Goal: Use online tool/utility: Utilize a website feature to perform a specific function

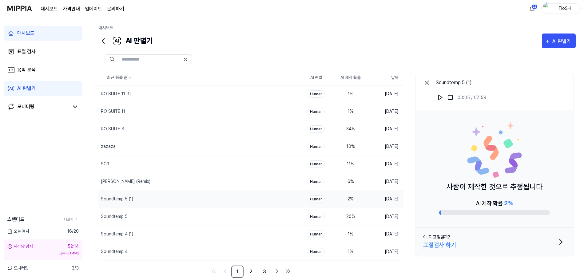
click at [61, 246] on div "시간당 검사 52:14" at bounding box center [42, 246] width 71 height 6
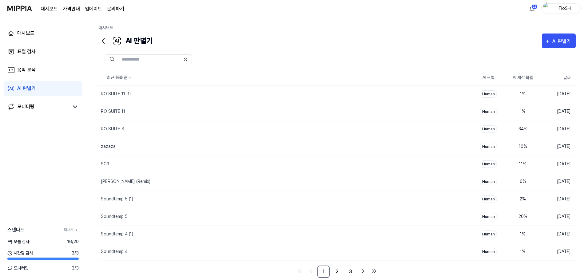
click at [244, 47] on div "AI 판별기 AI 판별기" at bounding box center [336, 41] width 477 height 15
click at [547, 38] on icon "button" at bounding box center [548, 41] width 6 height 7
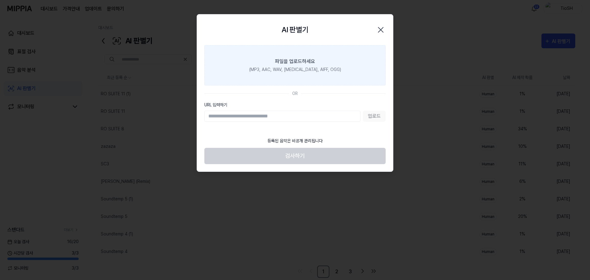
click at [295, 76] on label "파일을 업로드하세요 (MP3, AAC, WAV, FLAC, AIFF, OGG)" at bounding box center [294, 65] width 181 height 40
click at [0, 0] on input "파일을 업로드하세요 (MP3, AAC, WAV, FLAC, AIFF, OGG)" at bounding box center [0, 0] width 0 height 0
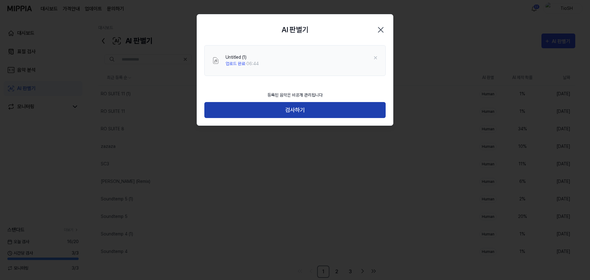
click at [315, 109] on button "검사하기" at bounding box center [294, 110] width 181 height 16
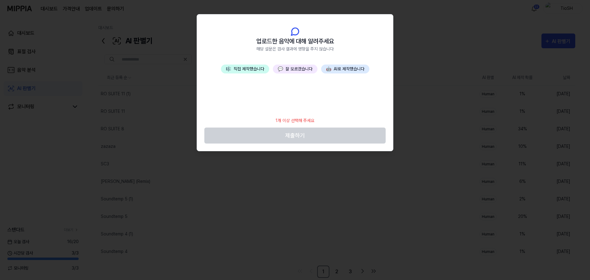
click at [351, 71] on button "🤖 AI로 제작했습니다" at bounding box center [345, 69] width 48 height 9
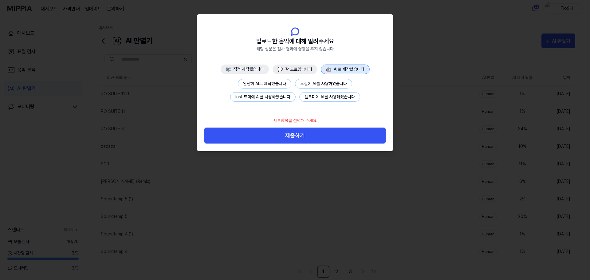
click at [259, 83] on button "완전히 AI로 제작했습니다" at bounding box center [264, 84] width 53 height 10
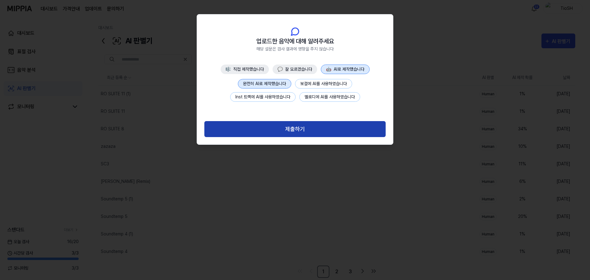
click at [297, 127] on button "제출하기" at bounding box center [294, 129] width 181 height 16
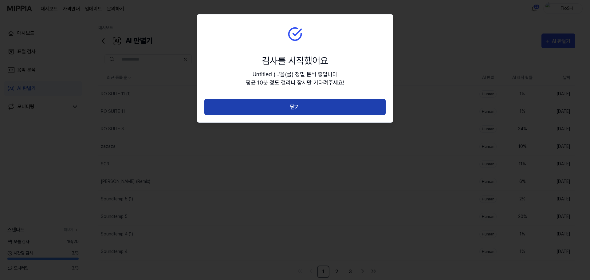
click at [308, 102] on button "닫기" at bounding box center [294, 107] width 181 height 16
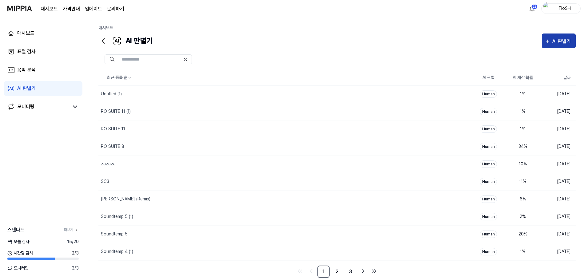
click at [561, 42] on div "AI 판별기" at bounding box center [562, 42] width 20 height 8
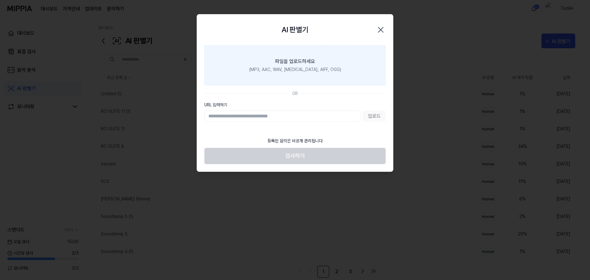
click at [313, 74] on label "파일을 업로드하세요 (MP3, AAC, WAV, FLAC, AIFF, OGG)" at bounding box center [294, 65] width 181 height 40
click at [0, 0] on input "파일을 업로드하세요 (MP3, AAC, WAV, FLAC, AIFF, OGG)" at bounding box center [0, 0] width 0 height 0
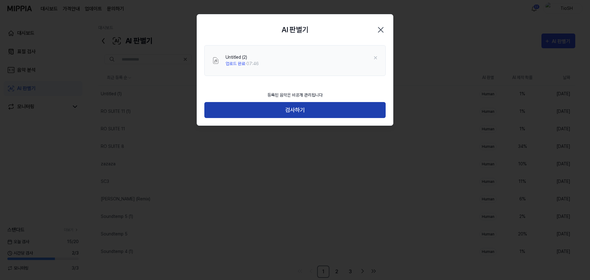
click at [316, 113] on button "검사하기" at bounding box center [294, 110] width 181 height 16
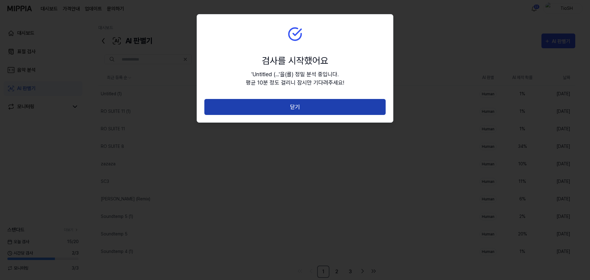
click at [314, 103] on button "닫기" at bounding box center [294, 107] width 181 height 16
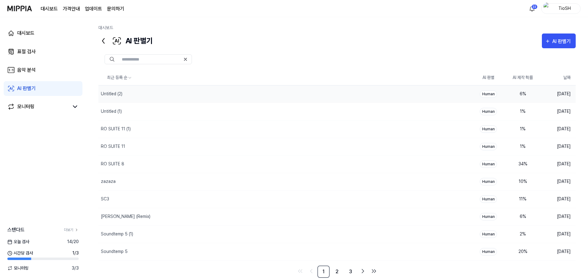
click at [510, 95] on td "6 %" at bounding box center [522, 94] width 34 height 18
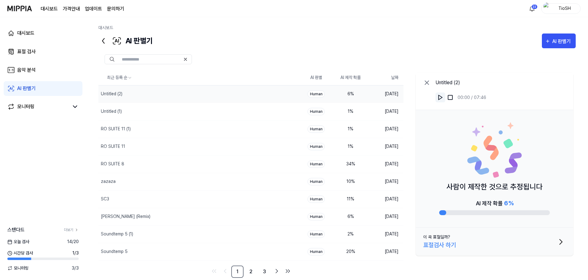
click at [440, 99] on img at bounding box center [440, 97] width 6 height 6
click at [164, 113] on div "Untitled (1)" at bounding box center [186, 111] width 176 height 17
click at [439, 98] on img at bounding box center [440, 97] width 6 height 6
click at [437, 99] on button at bounding box center [440, 98] width 10 height 10
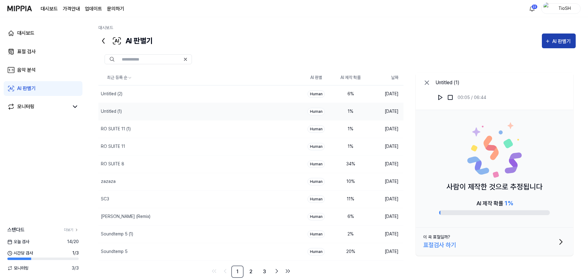
click at [554, 39] on div "AI 판별기" at bounding box center [562, 42] width 20 height 8
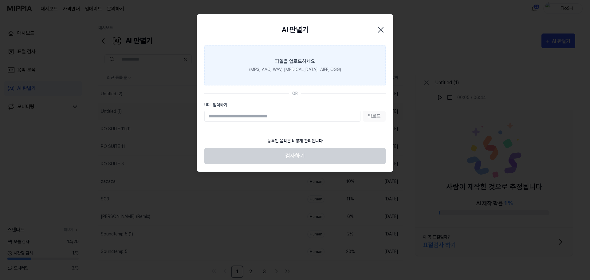
click at [302, 64] on div "파일을 업로드하세요" at bounding box center [295, 61] width 40 height 7
click at [0, 0] on input "파일을 업로드하세요 (MP3, AAC, WAV, FLAC, AIFF, OGG)" at bounding box center [0, 0] width 0 height 0
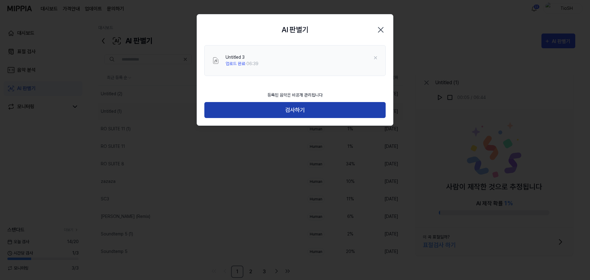
click at [270, 103] on button "검사하기" at bounding box center [294, 110] width 181 height 16
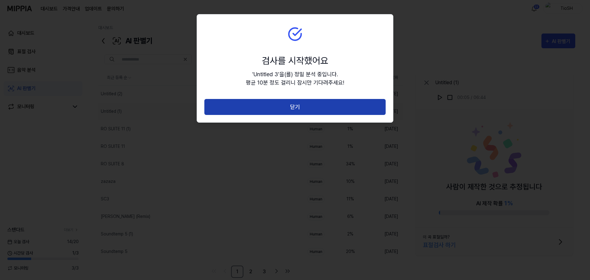
click at [292, 102] on button "닫기" at bounding box center [294, 107] width 181 height 16
